Goal: Task Accomplishment & Management: Use online tool/utility

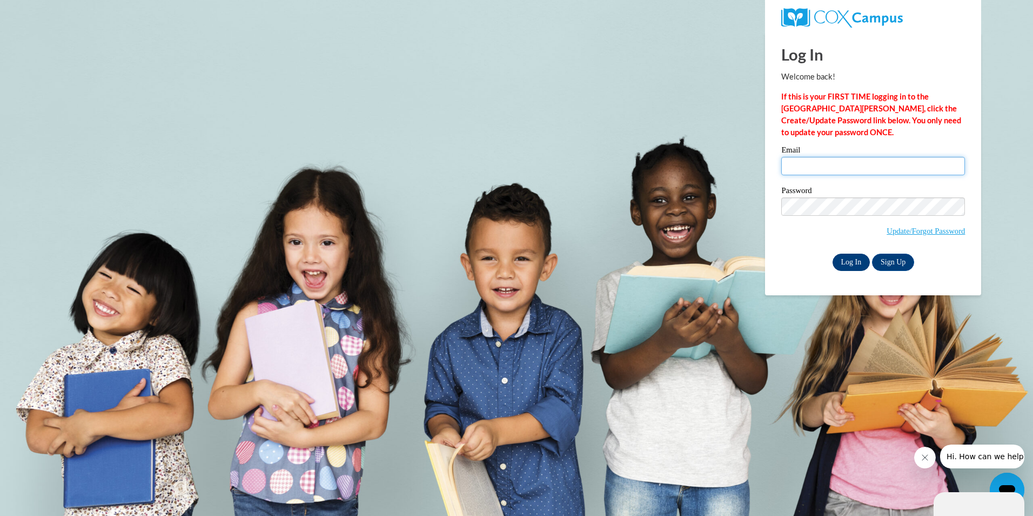
type input "matashalberry@gmail.com"
click at [853, 260] on input "Log In" at bounding box center [852, 261] width 38 height 17
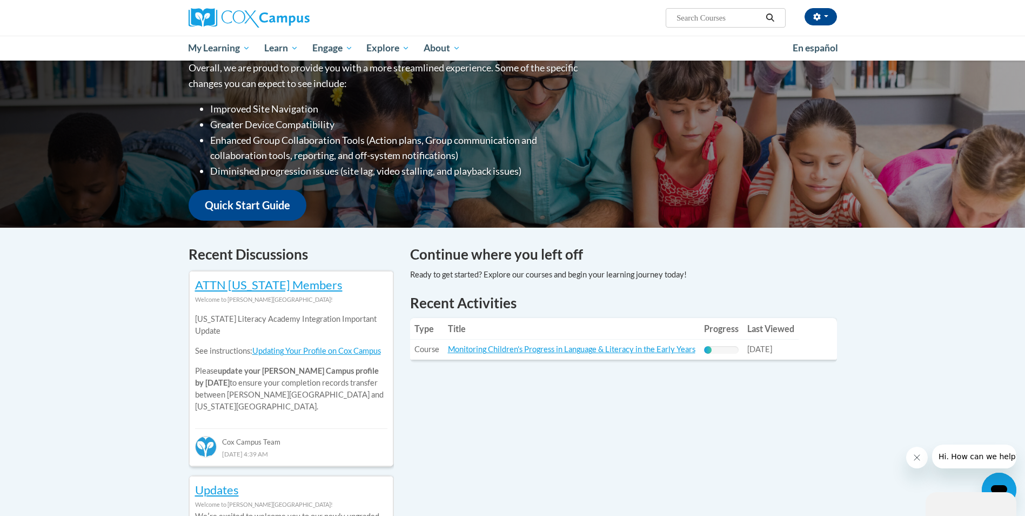
scroll to position [162, 0]
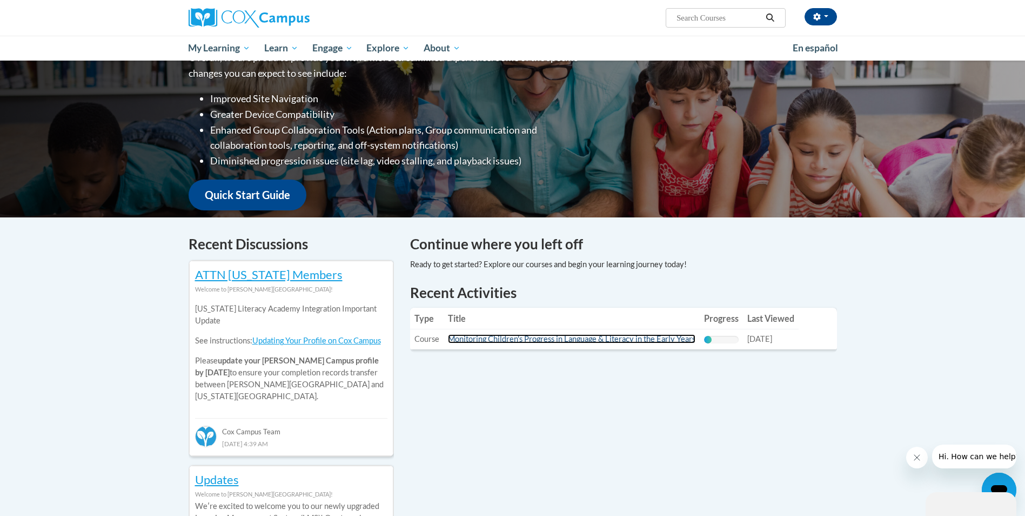
click at [671, 339] on link "Monitoring Children's Progress in Language & Literacy in the Early Years" at bounding box center [572, 338] width 248 height 9
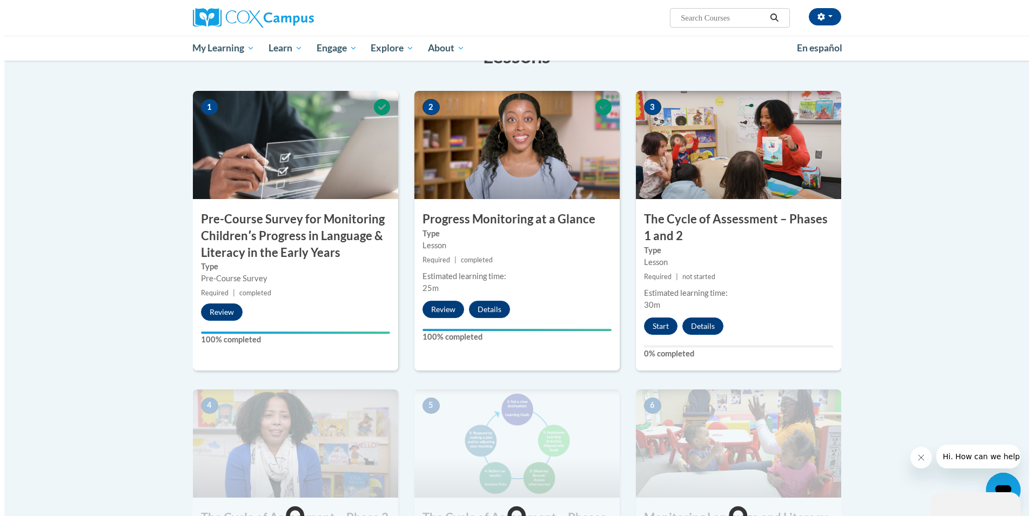
scroll to position [216, 0]
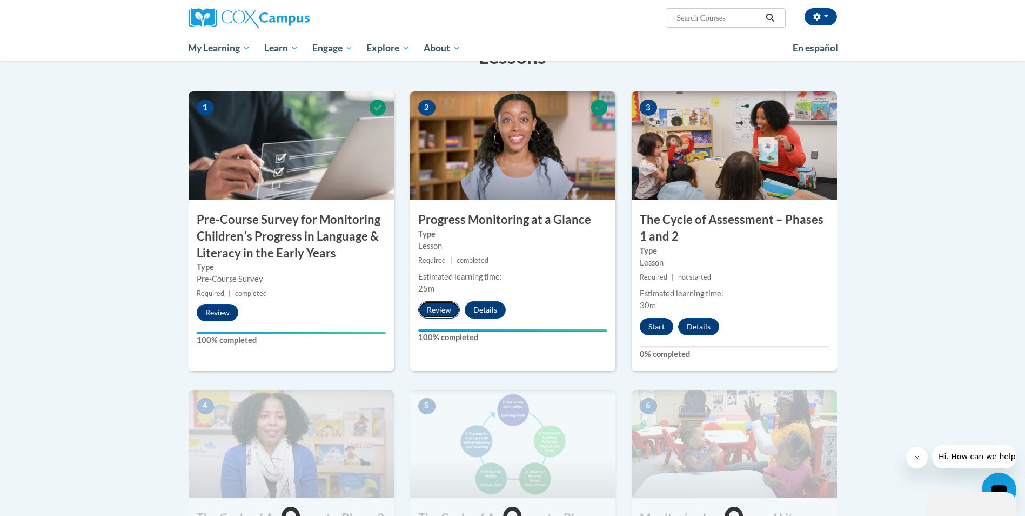
click at [438, 309] on button "Review" at bounding box center [439, 309] width 42 height 17
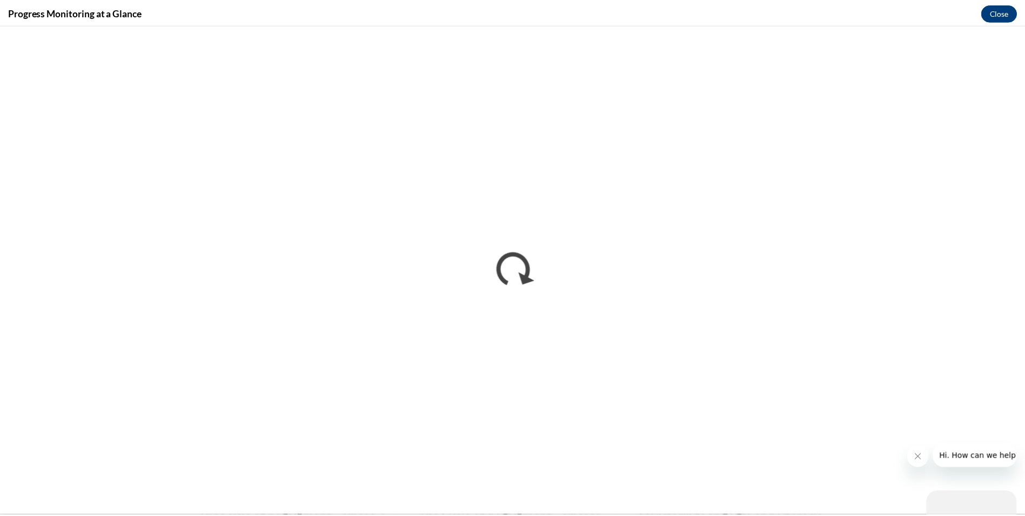
scroll to position [0, 0]
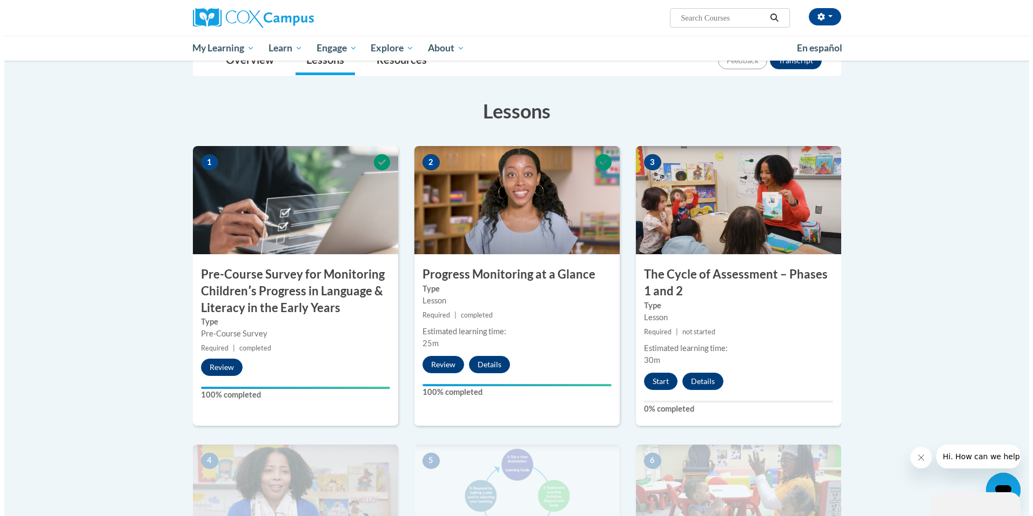
scroll to position [162, 0]
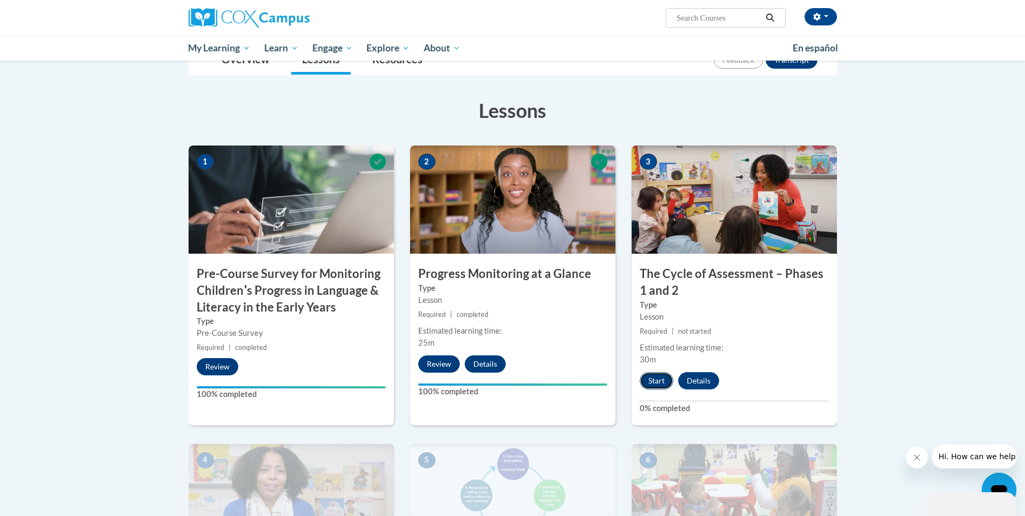
click at [659, 381] on button "Start" at bounding box center [657, 380] width 34 height 17
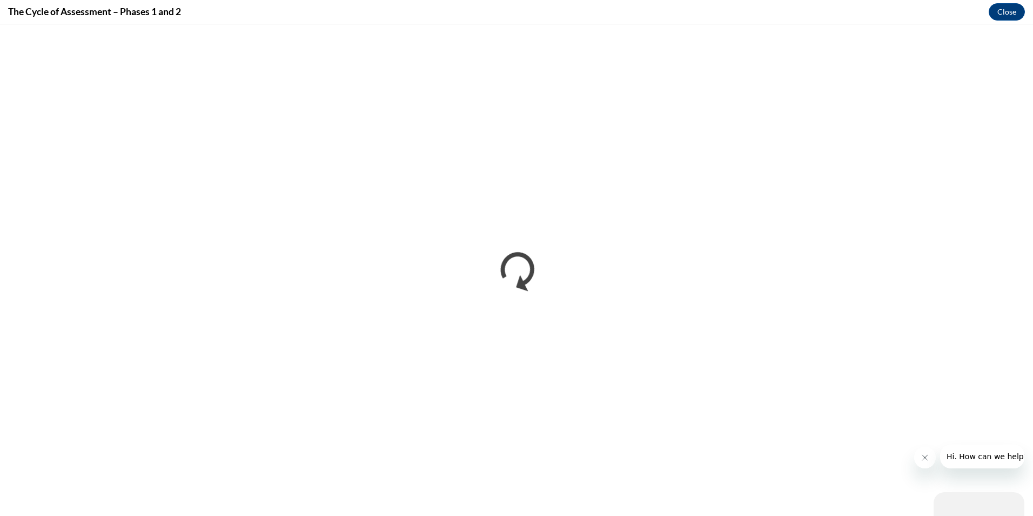
scroll to position [0, 0]
